Goal: Task Accomplishment & Management: Manage account settings

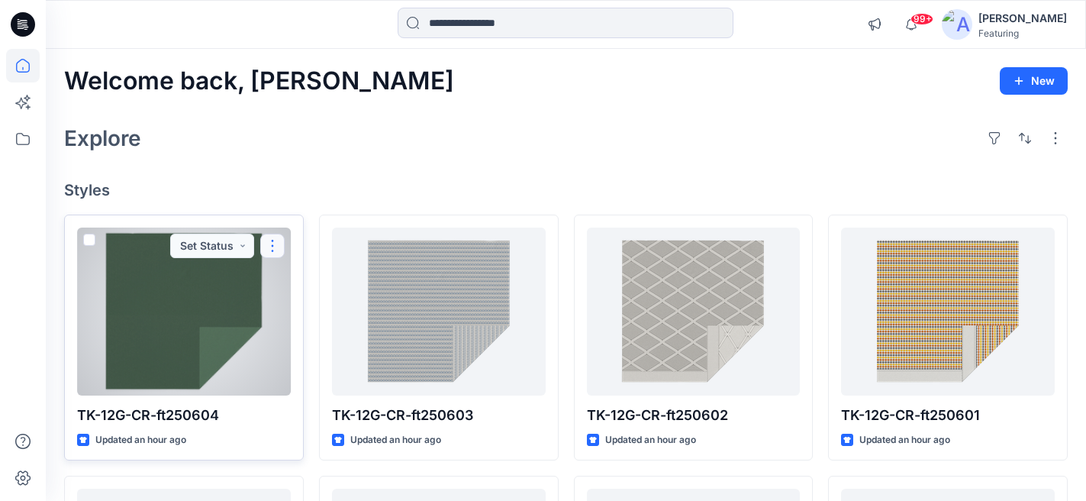
click at [272, 246] on button "button" at bounding box center [272, 245] width 24 height 24
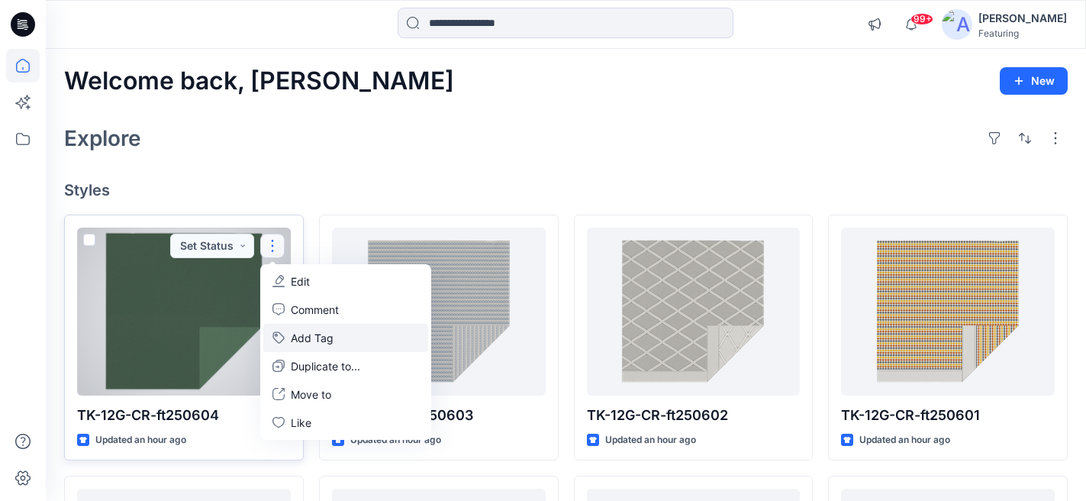
click at [322, 340] on button "Add Tag" at bounding box center [345, 338] width 165 height 28
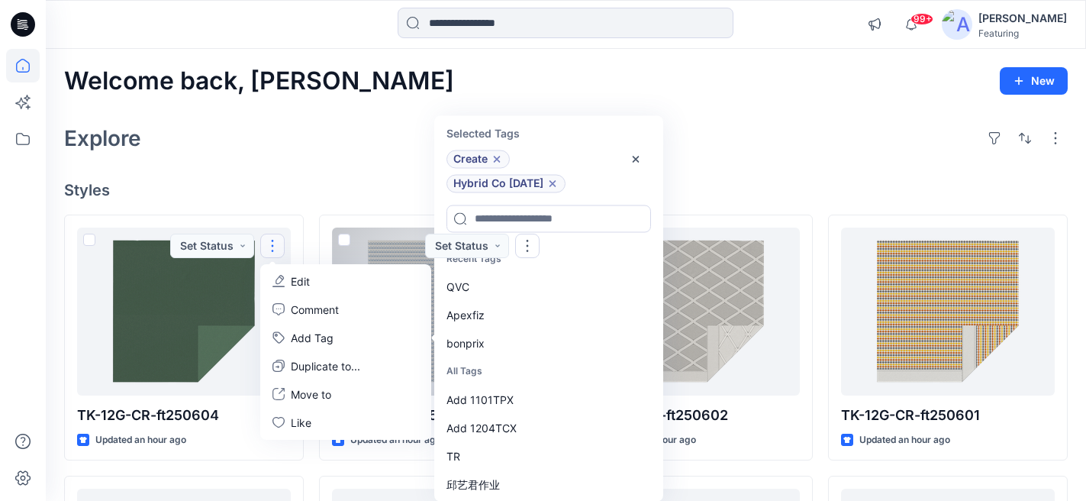
click at [385, 80] on div "Welcome back, Aurelie New" at bounding box center [565, 81] width 1003 height 28
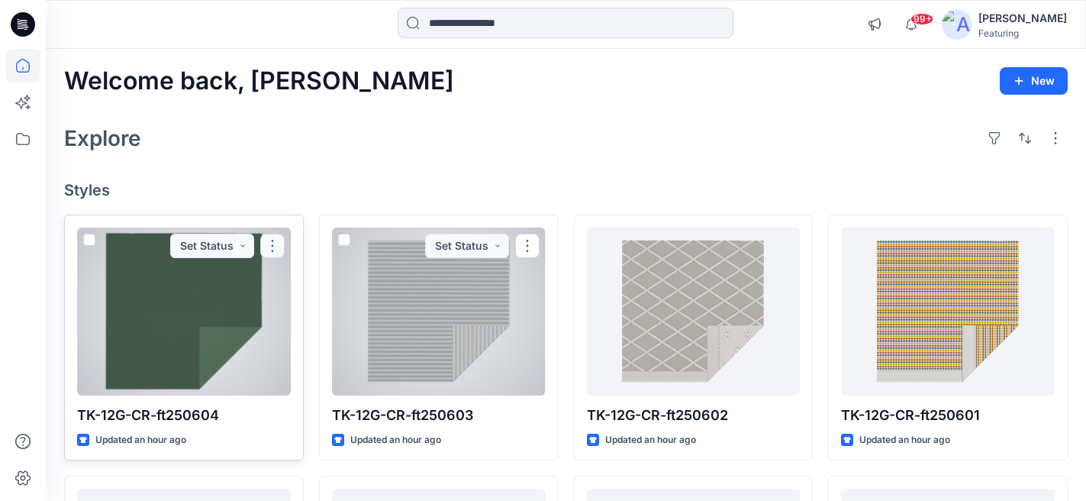
click at [272, 243] on button "button" at bounding box center [272, 245] width 24 height 24
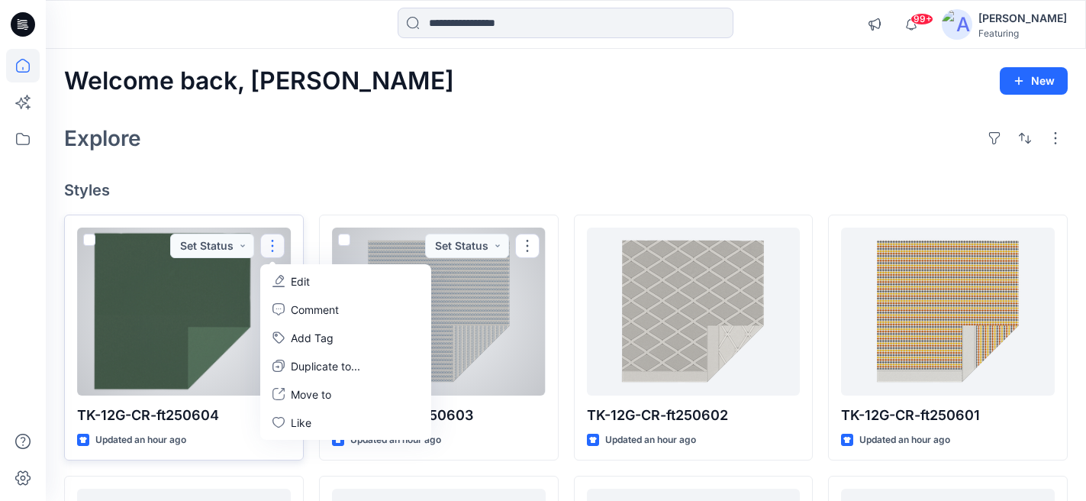
click at [149, 302] on div at bounding box center [172, 311] width 191 height 168
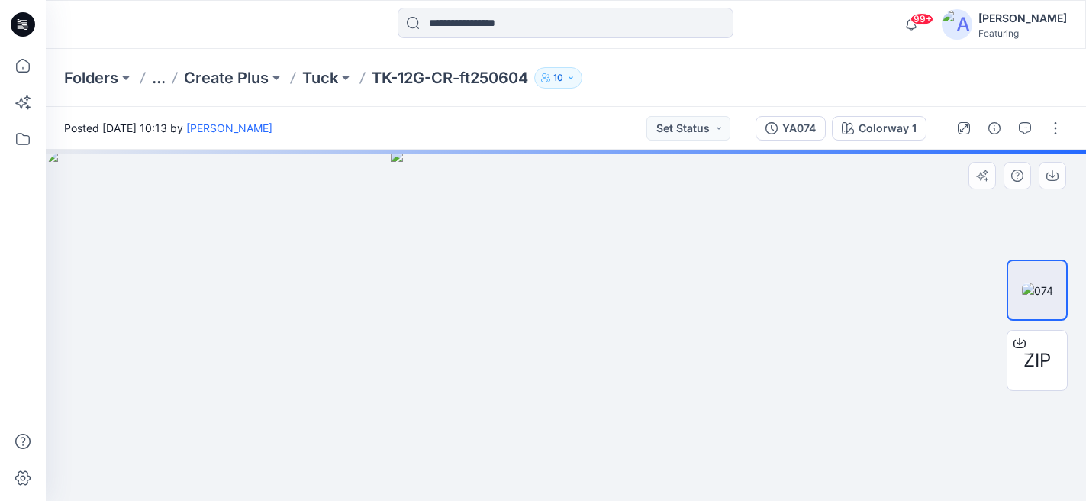
click at [607, 308] on img at bounding box center [566, 325] width 351 height 351
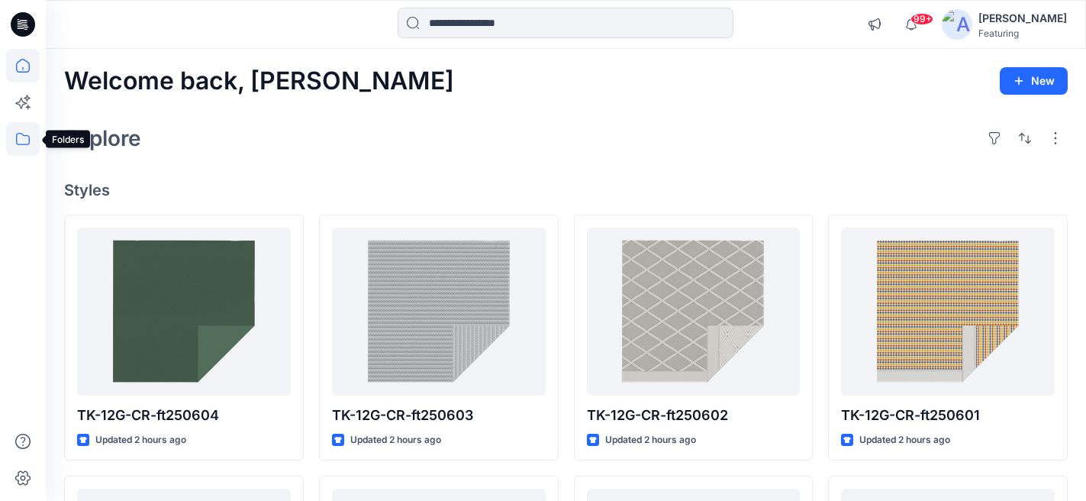
click at [21, 137] on icon at bounding box center [23, 139] width 34 height 34
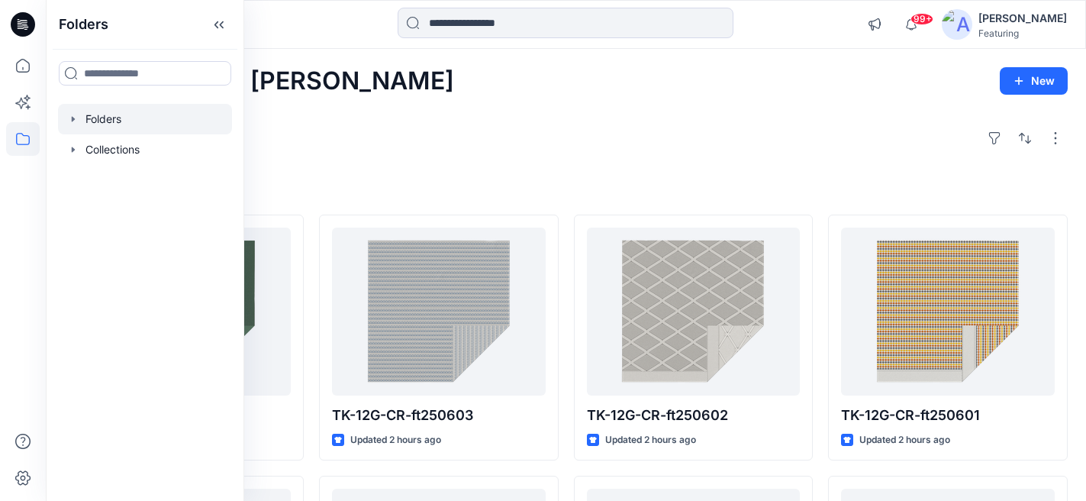
click at [95, 118] on div at bounding box center [145, 119] width 174 height 31
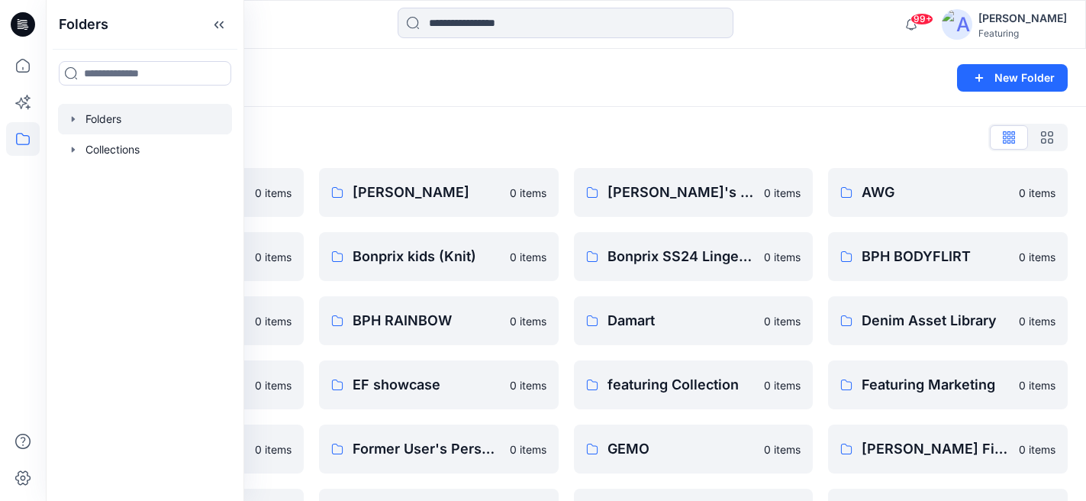
click at [467, 79] on div "Folders" at bounding box center [506, 77] width 884 height 21
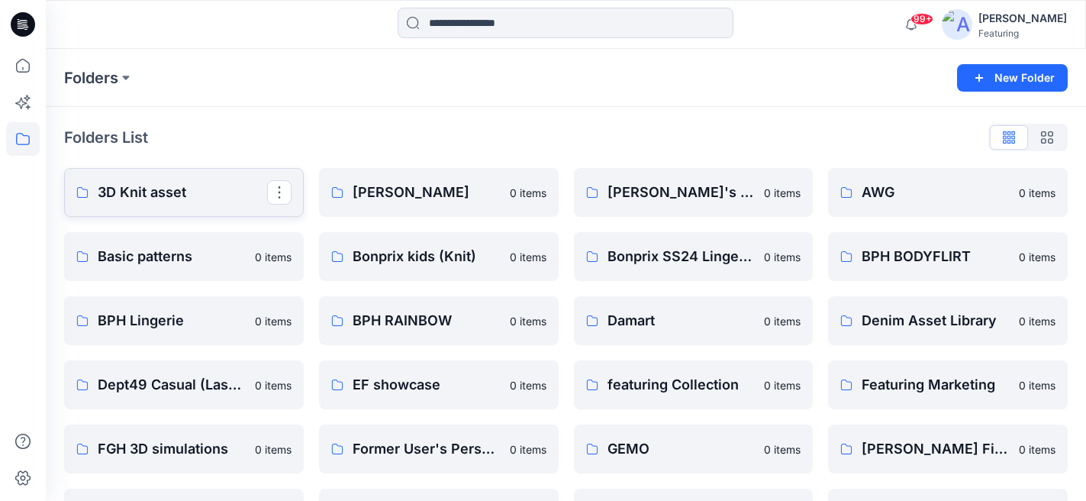
click at [176, 193] on p "3D Knit asset" at bounding box center [182, 192] width 169 height 21
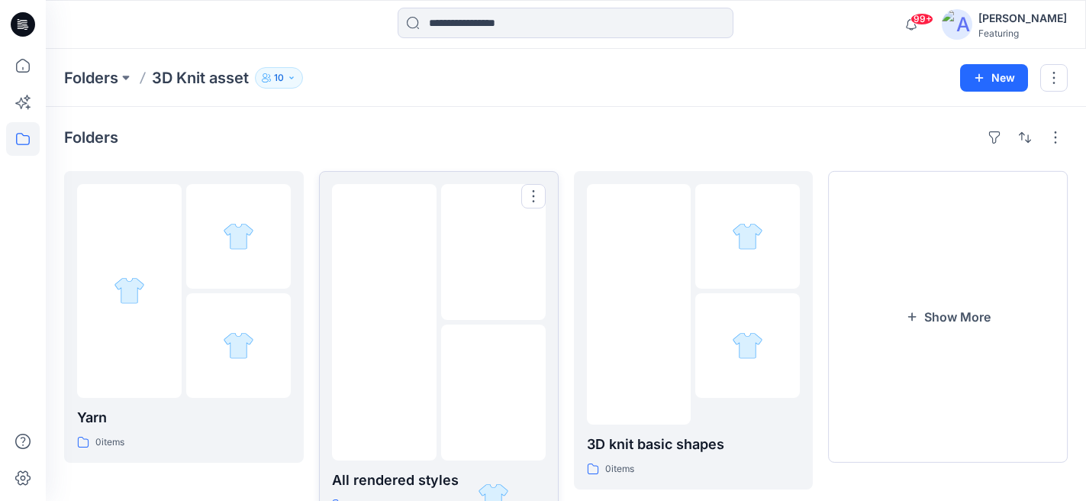
click at [401, 470] on p "All rendered styles" at bounding box center [439, 479] width 214 height 21
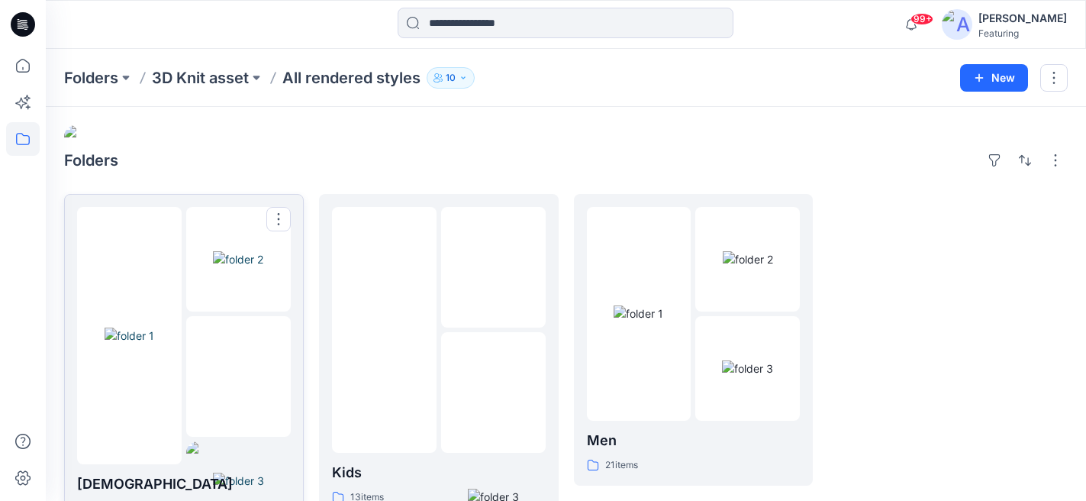
click at [193, 391] on div at bounding box center [238, 376] width 105 height 121
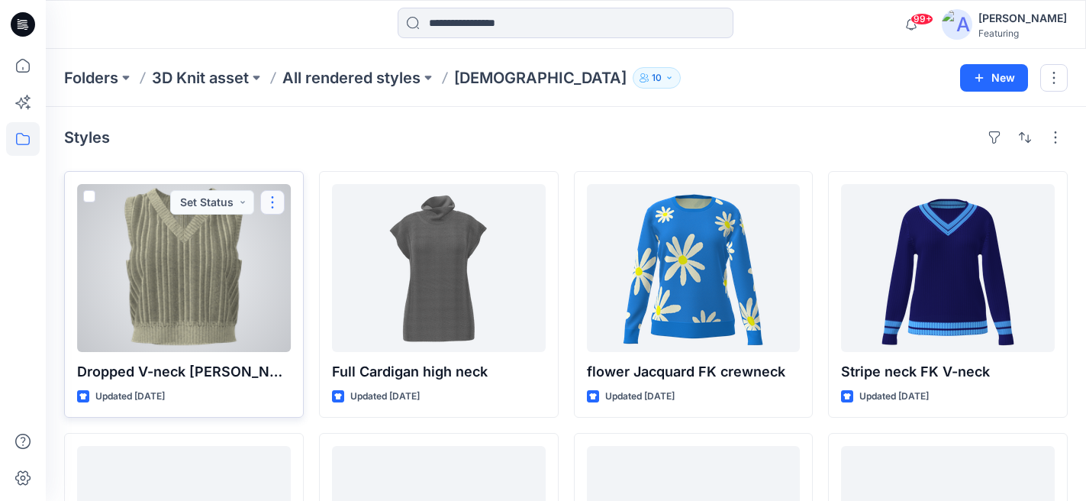
click at [272, 201] on button "button" at bounding box center [272, 202] width 24 height 24
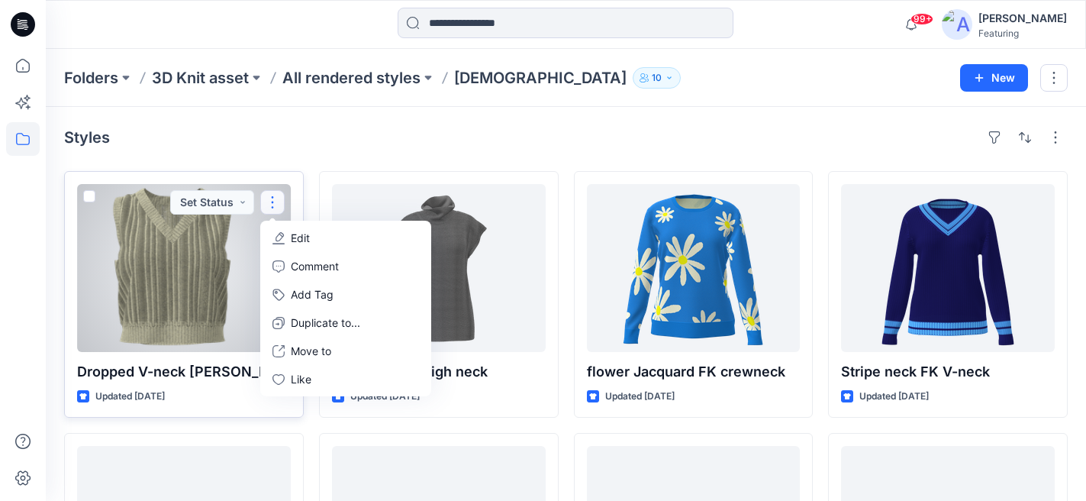
click at [182, 275] on div at bounding box center [172, 268] width 191 height 168
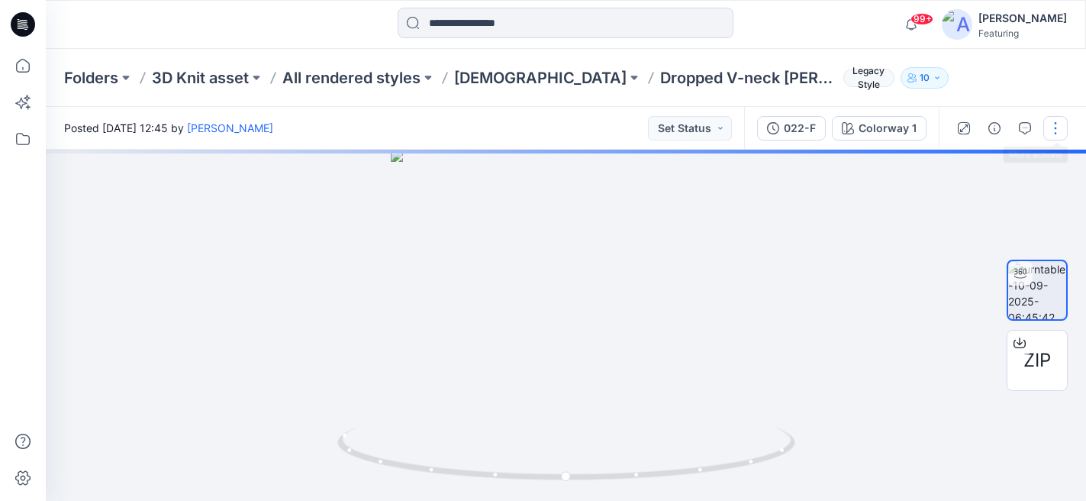
click at [1055, 130] on button "button" at bounding box center [1055, 128] width 24 height 24
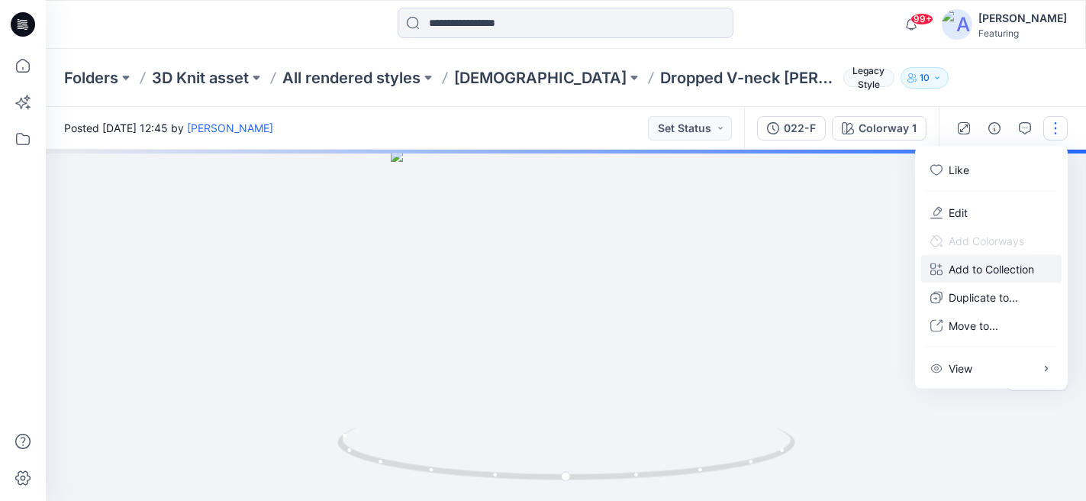
click at [995, 268] on p "Add to Collection" at bounding box center [990, 269] width 85 height 16
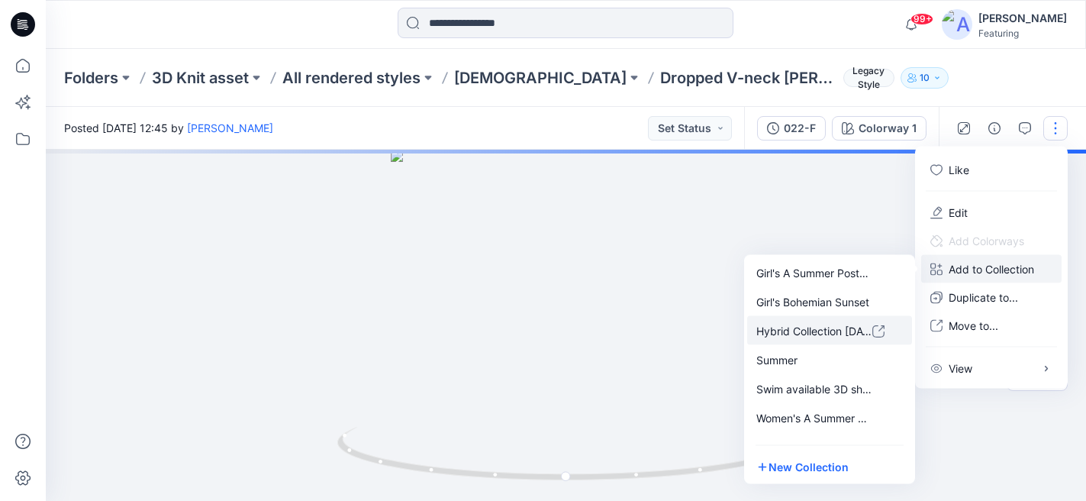
click at [800, 333] on p "Hybrid Collection [DATE]" at bounding box center [814, 330] width 116 height 16
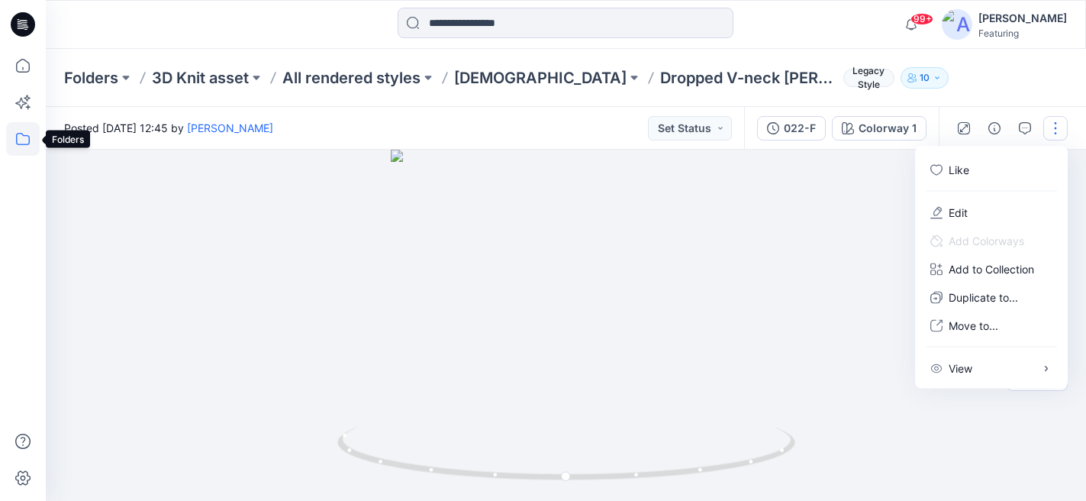
click at [30, 143] on icon at bounding box center [23, 139] width 34 height 34
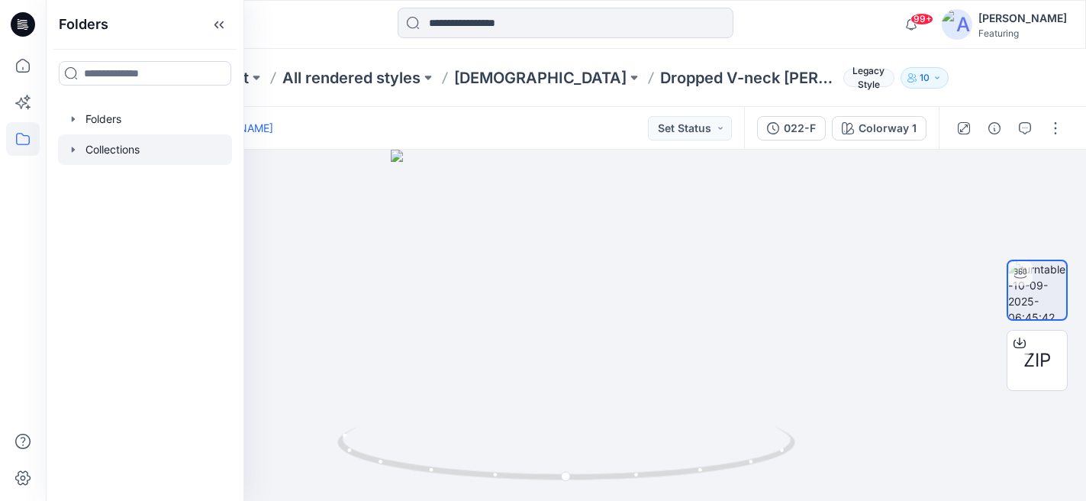
click at [122, 145] on div at bounding box center [145, 149] width 174 height 31
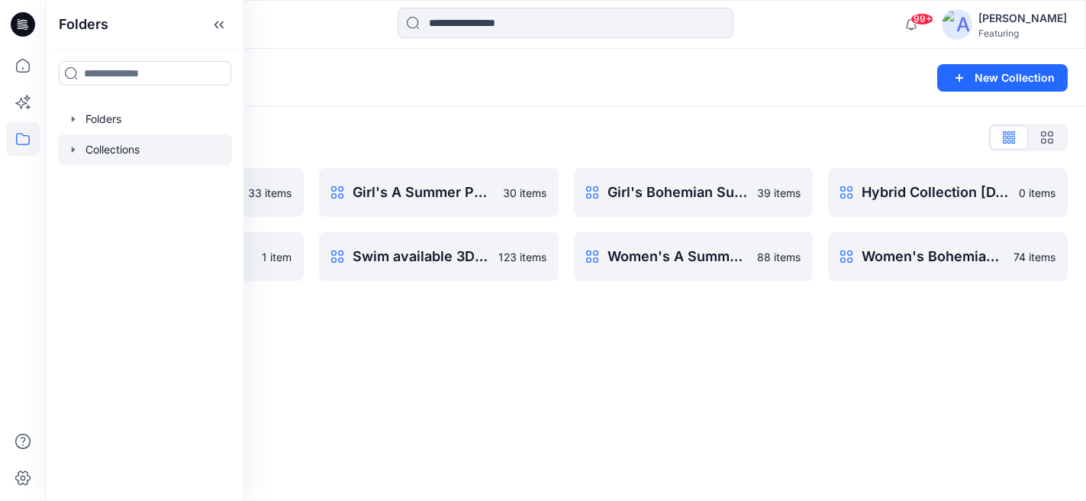
click at [467, 385] on div "Collections New Collection Collections List Big pocket jacket 33 items Summer 1…" at bounding box center [566, 263] width 1040 height 429
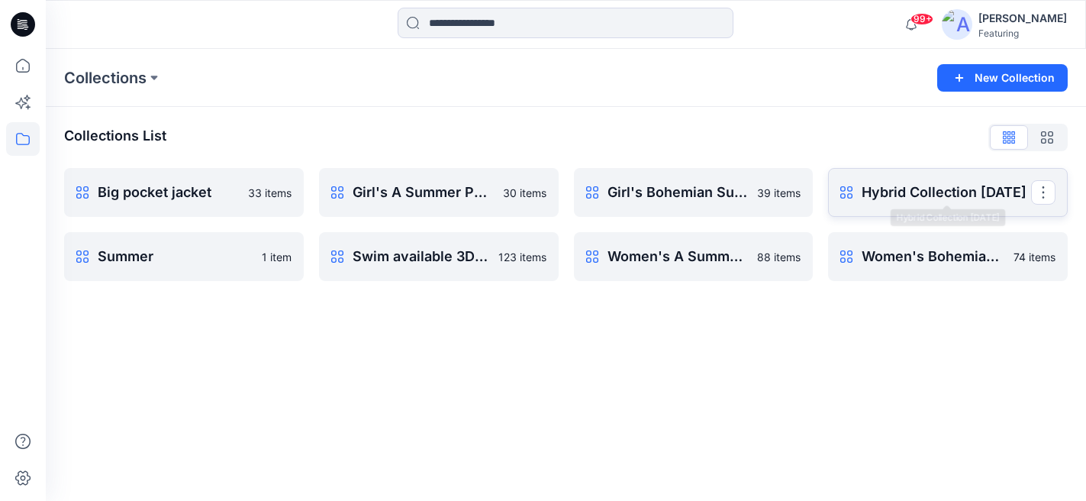
click at [874, 182] on p "Hybrid Collection [DATE]" at bounding box center [945, 192] width 169 height 21
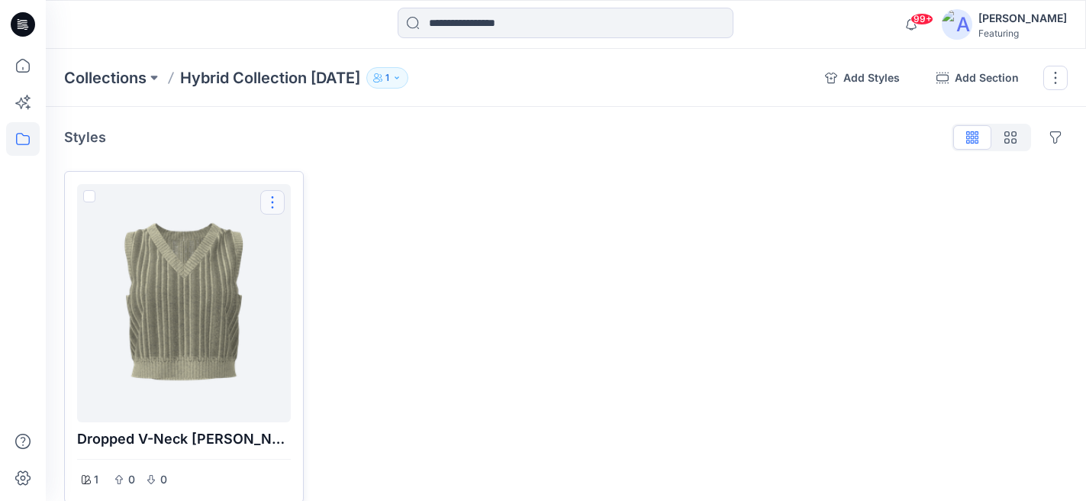
click at [276, 205] on button "Options" at bounding box center [272, 202] width 24 height 24
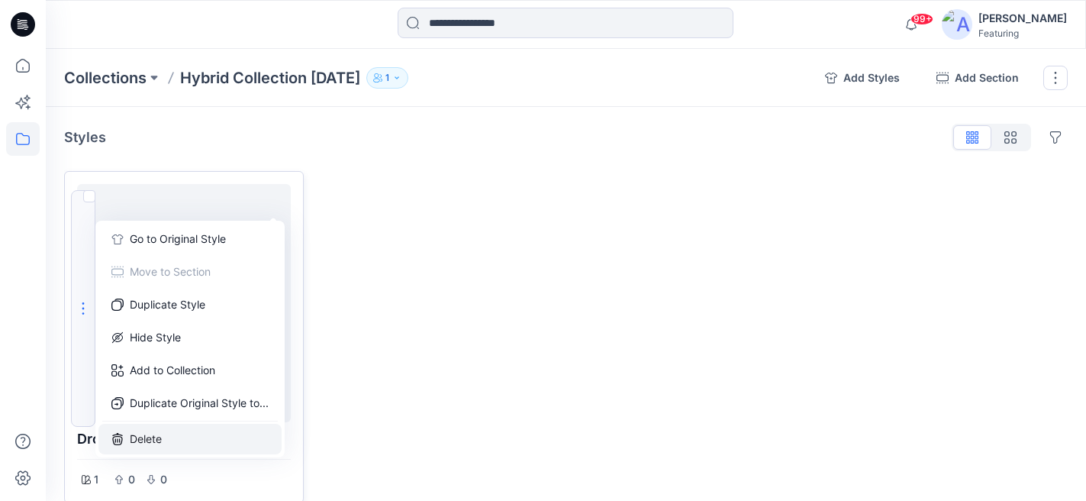
click at [155, 441] on button "Delete" at bounding box center [189, 438] width 183 height 31
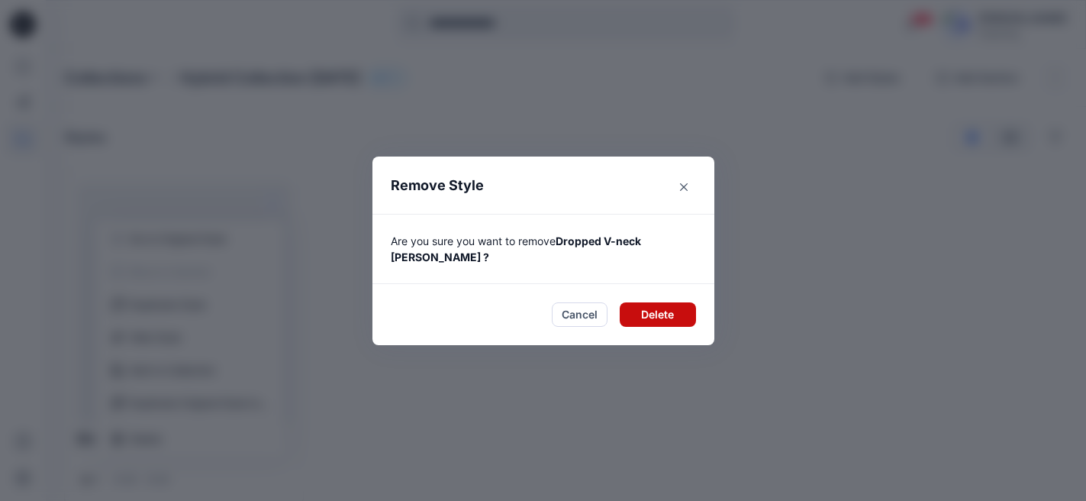
click at [660, 304] on button "Delete" at bounding box center [658, 314] width 76 height 24
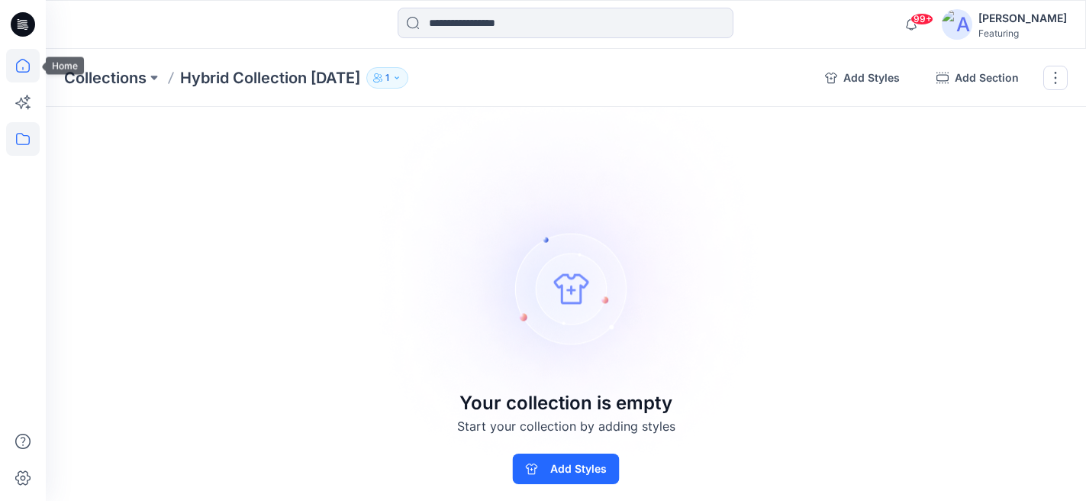
click at [24, 79] on icon at bounding box center [23, 66] width 34 height 34
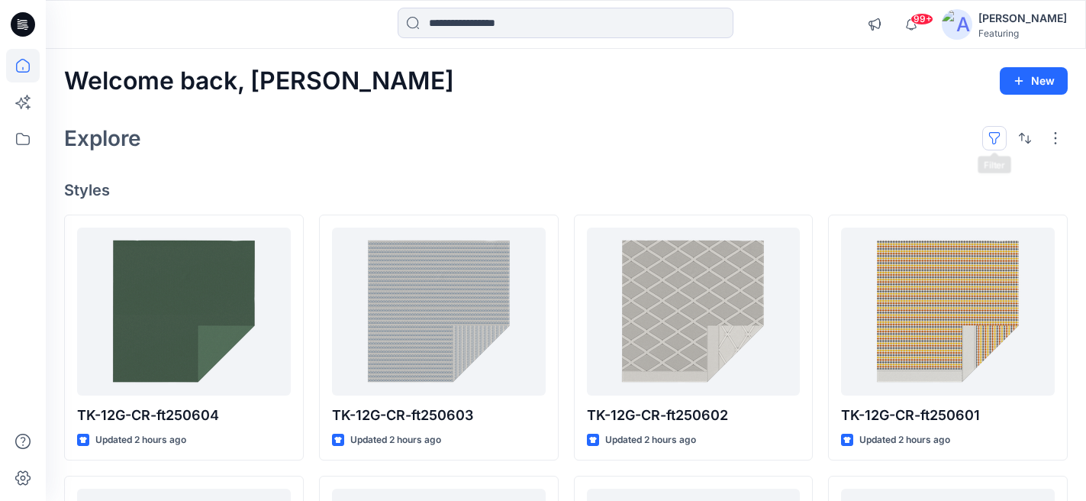
click at [996, 137] on button "button" at bounding box center [994, 138] width 24 height 24
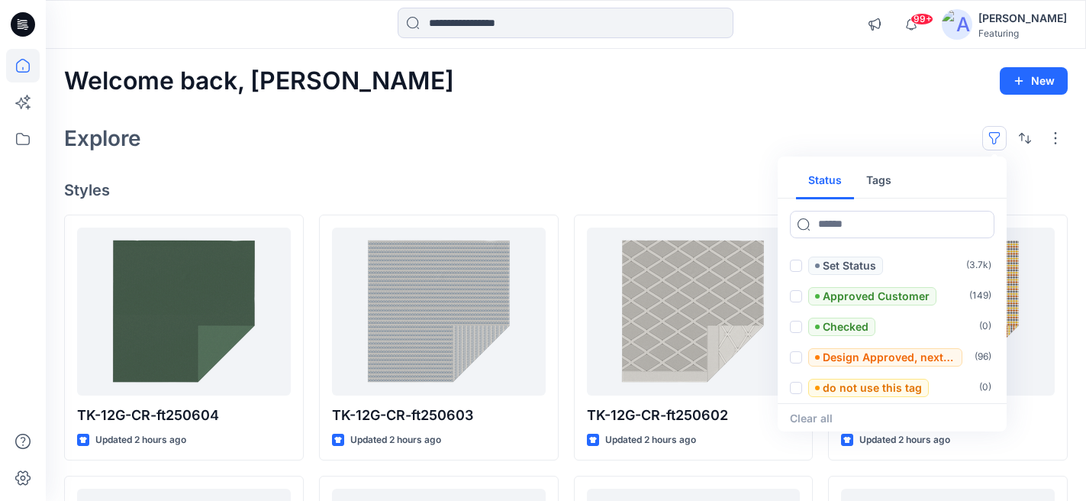
click at [881, 182] on button "Tags" at bounding box center [879, 181] width 50 height 37
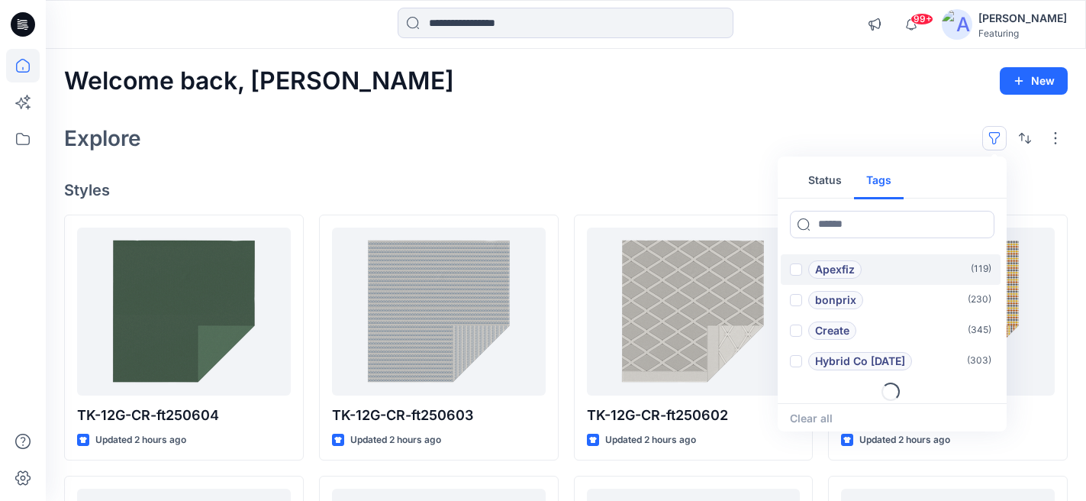
scroll to position [61, 0]
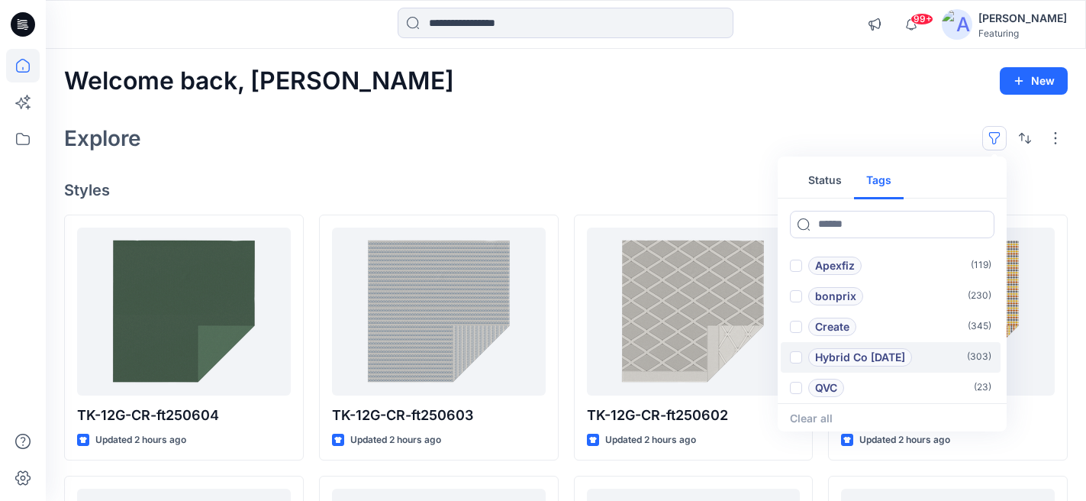
click at [854, 352] on p "Hybrid Co [DATE]" at bounding box center [860, 357] width 90 height 18
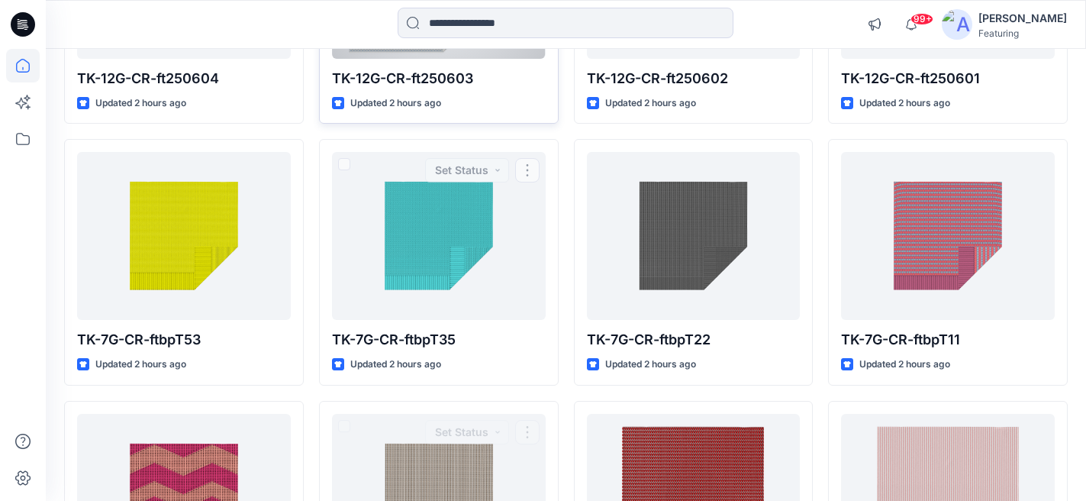
scroll to position [0, 0]
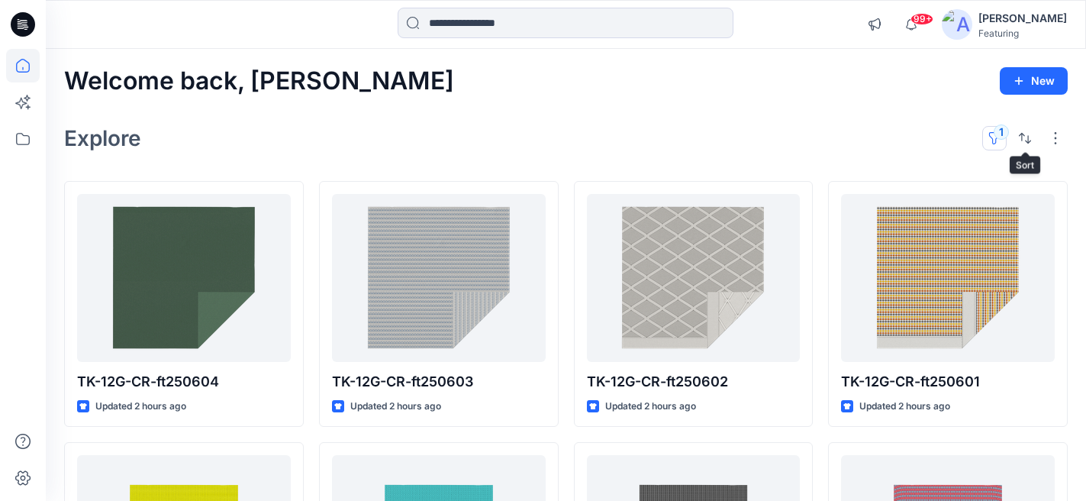
click at [997, 134] on button "1" at bounding box center [994, 138] width 24 height 24
